Goal: Navigation & Orientation: Go to known website

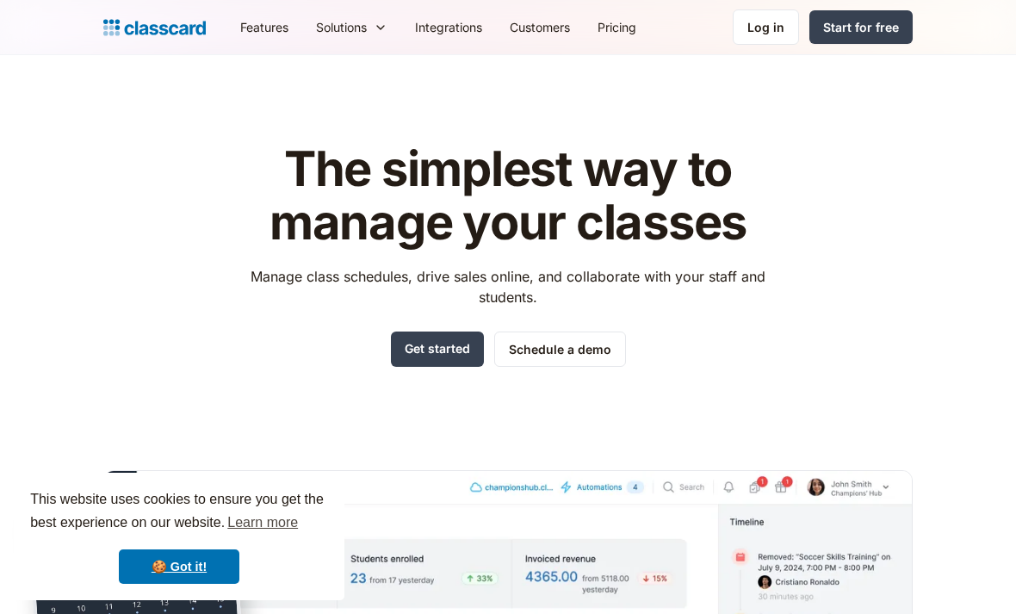
click at [774, 26] on div "Log in" at bounding box center [766, 27] width 37 height 18
click at [785, 26] on div "Log in" at bounding box center [766, 27] width 37 height 18
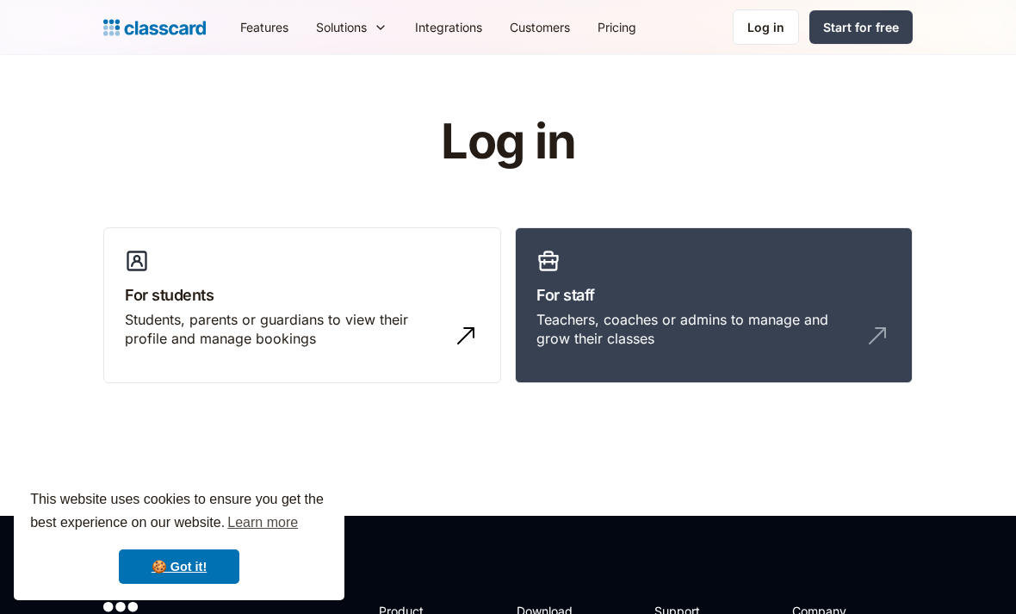
click at [683, 331] on div "Teachers, coaches or admins to manage and grow their classes" at bounding box center [697, 329] width 320 height 39
click at [703, 290] on h3 "For staff" at bounding box center [714, 294] width 355 height 23
